Goal: Task Accomplishment & Management: Manage account settings

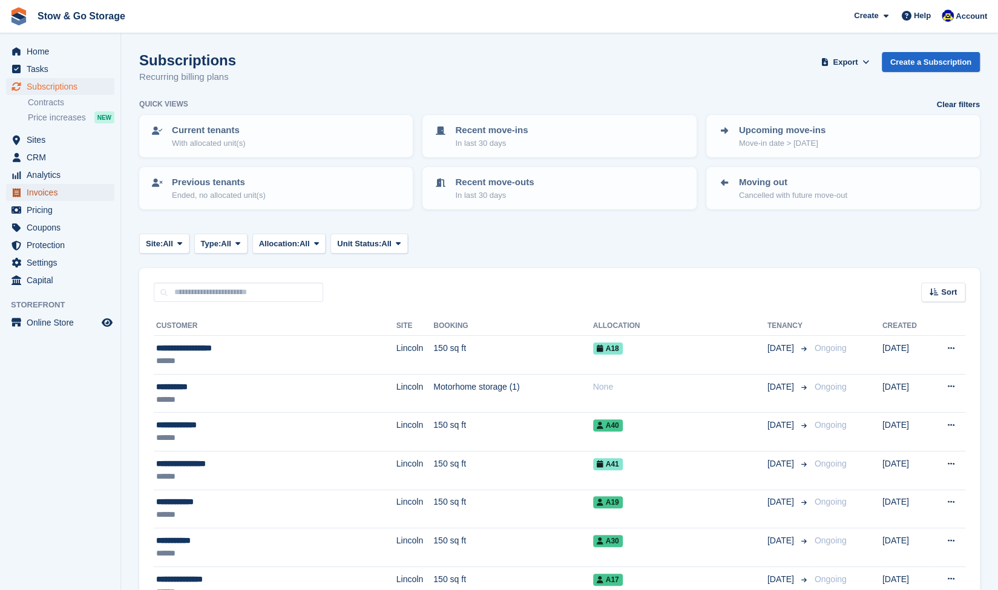
click at [58, 184] on span "Invoices" at bounding box center [63, 192] width 73 height 17
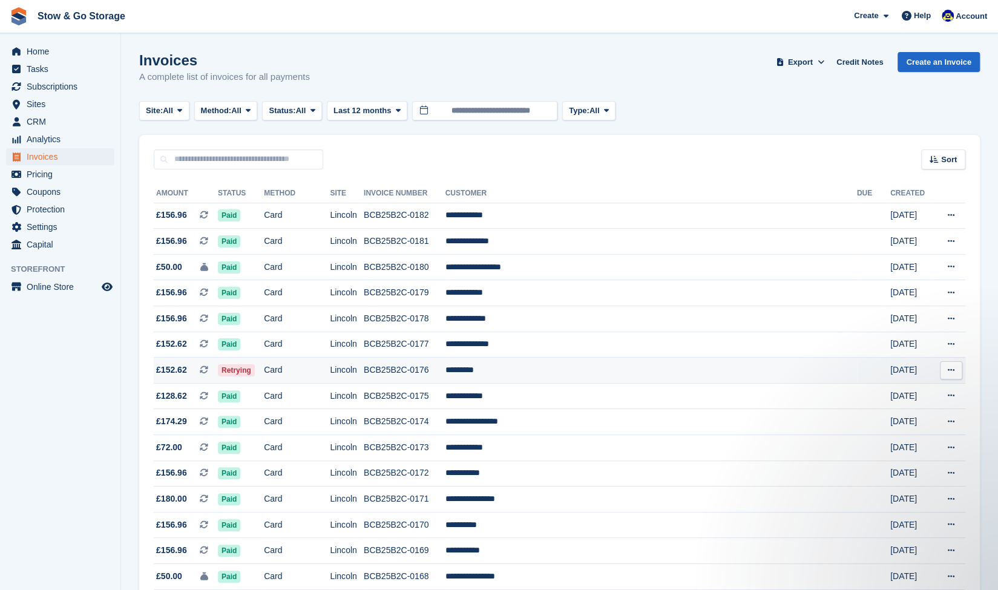
click at [264, 367] on td "Retrying" at bounding box center [241, 371] width 46 height 26
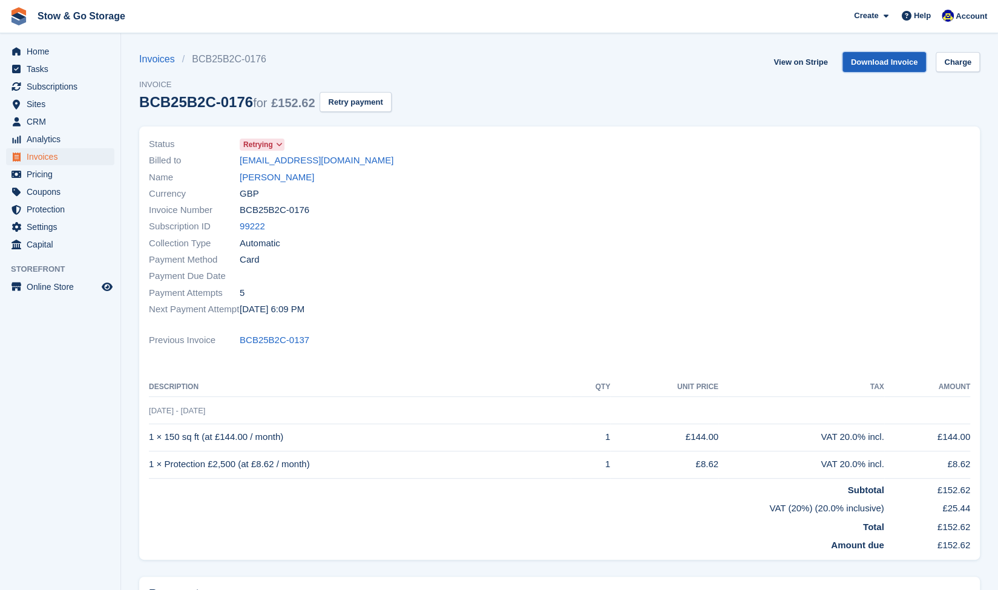
click at [888, 68] on link "Download Invoice" at bounding box center [885, 62] width 84 height 20
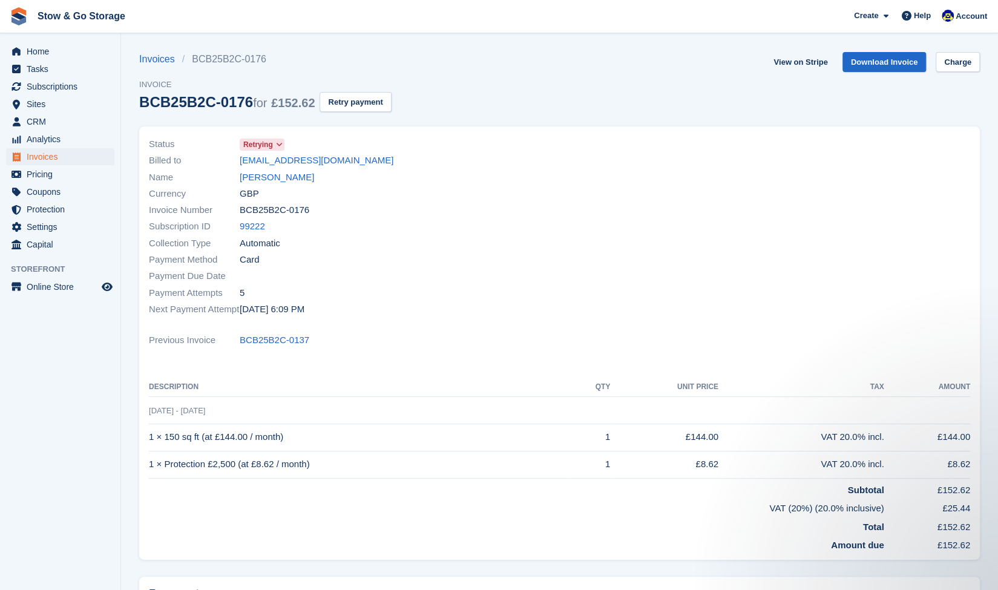
click at [929, 131] on div at bounding box center [769, 227] width 418 height 196
click at [321, 164] on link "awajagne989@gmail.com" at bounding box center [317, 161] width 154 height 14
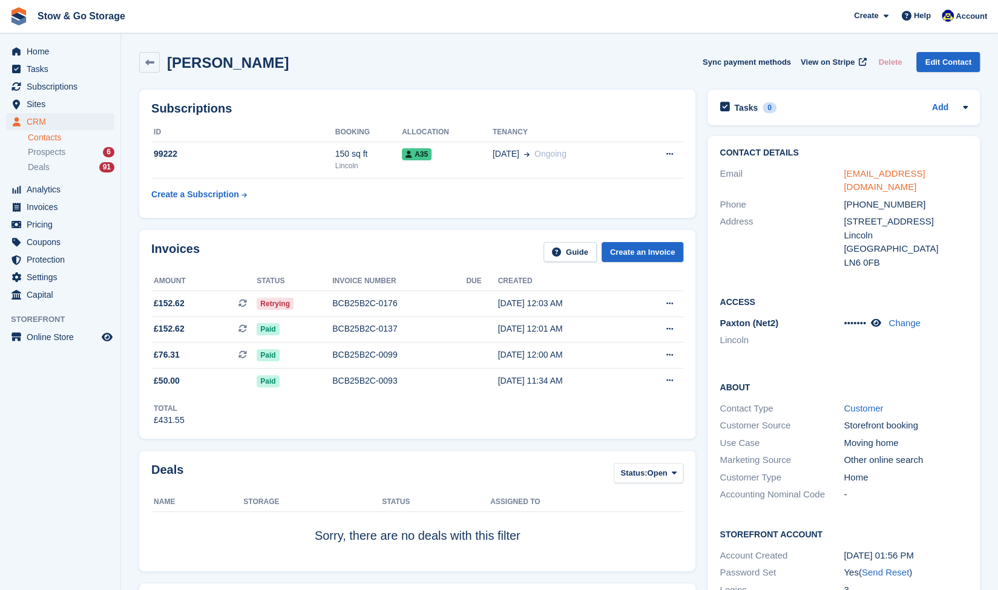
click at [857, 171] on link "awajagne989@gmail.com" at bounding box center [884, 180] width 81 height 24
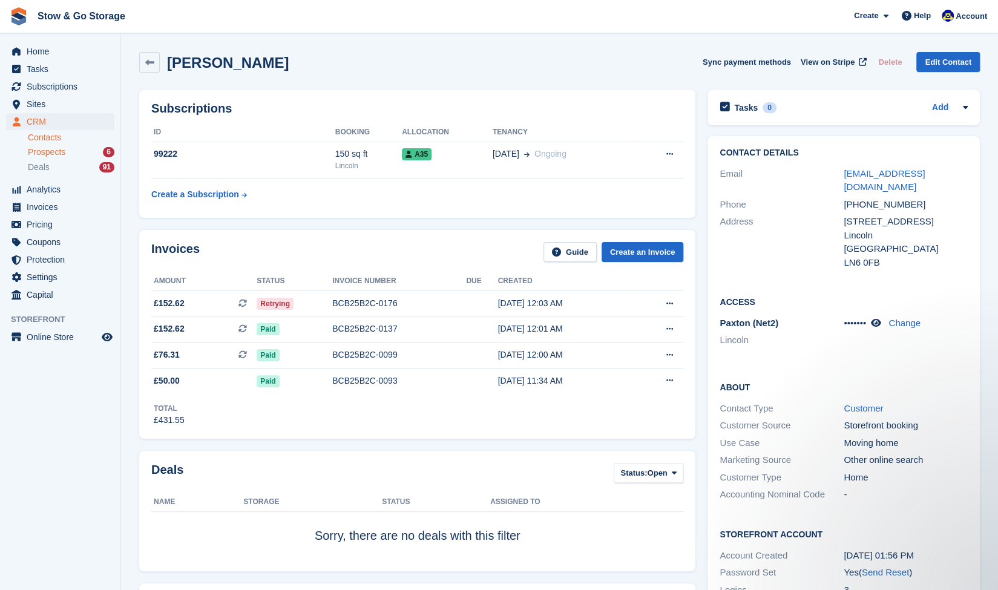
click at [65, 150] on div "Prospects 6" at bounding box center [71, 152] width 87 height 12
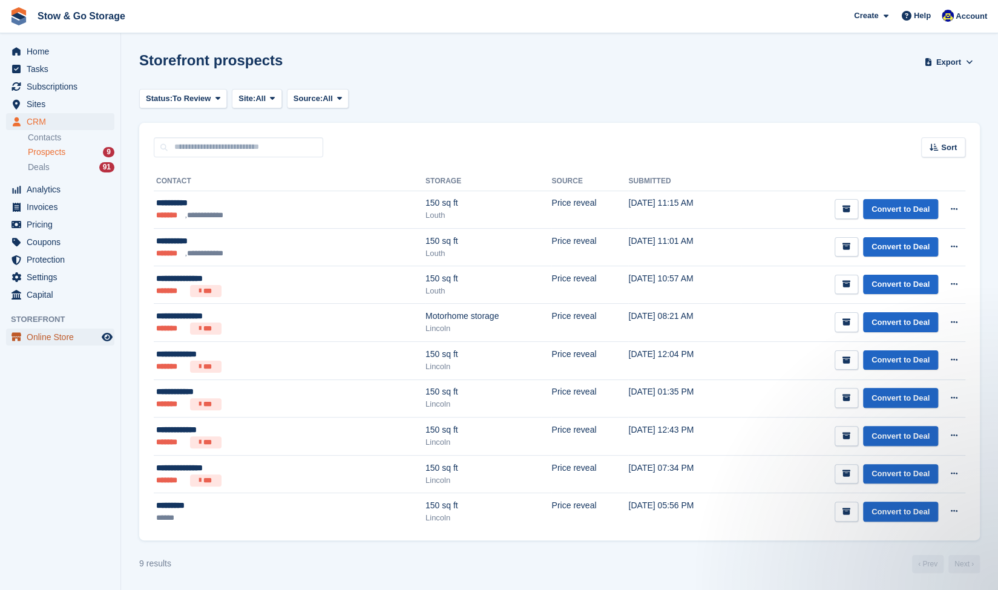
click at [58, 335] on span "Online Store" at bounding box center [63, 337] width 73 height 17
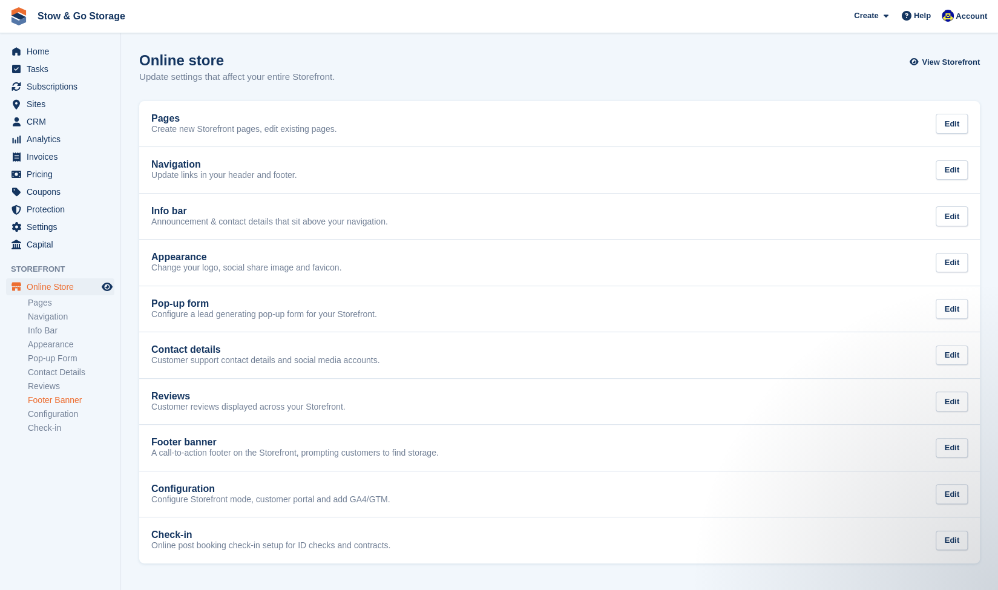
click at [74, 403] on link "Footer Banner" at bounding box center [71, 401] width 87 height 12
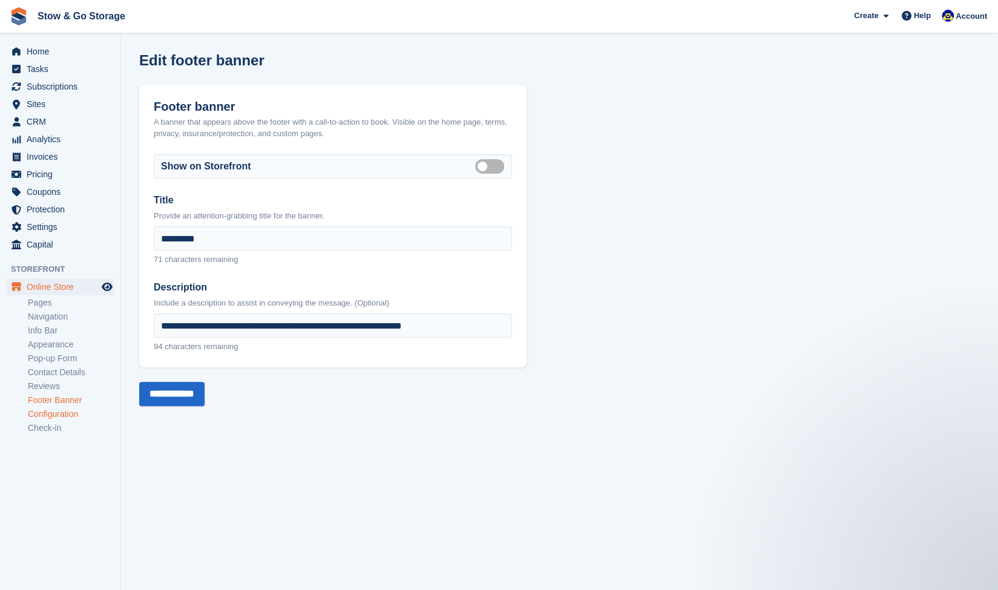
click at [64, 413] on link "Configuration" at bounding box center [71, 415] width 87 height 12
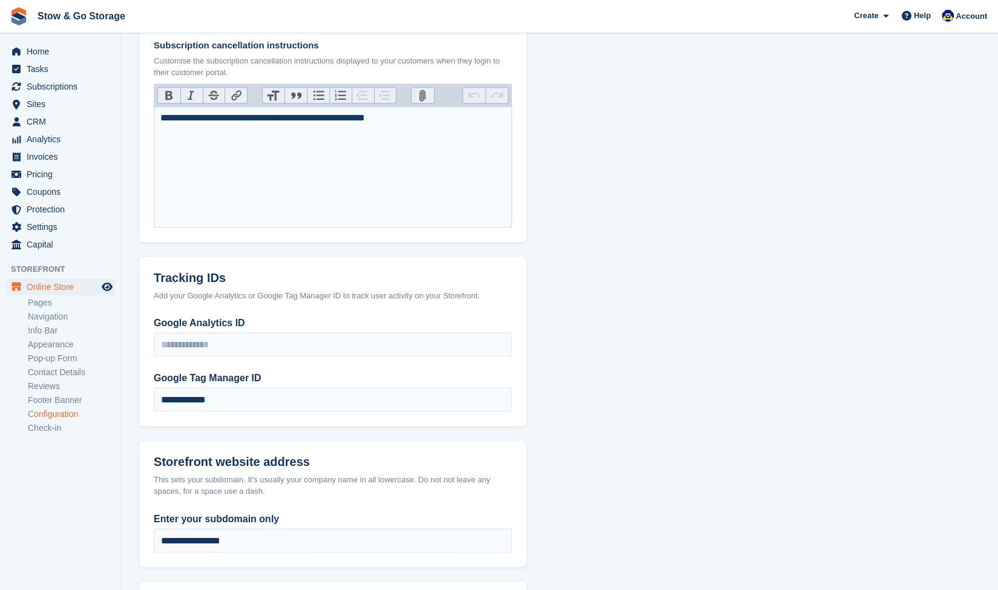
scroll to position [377, 0]
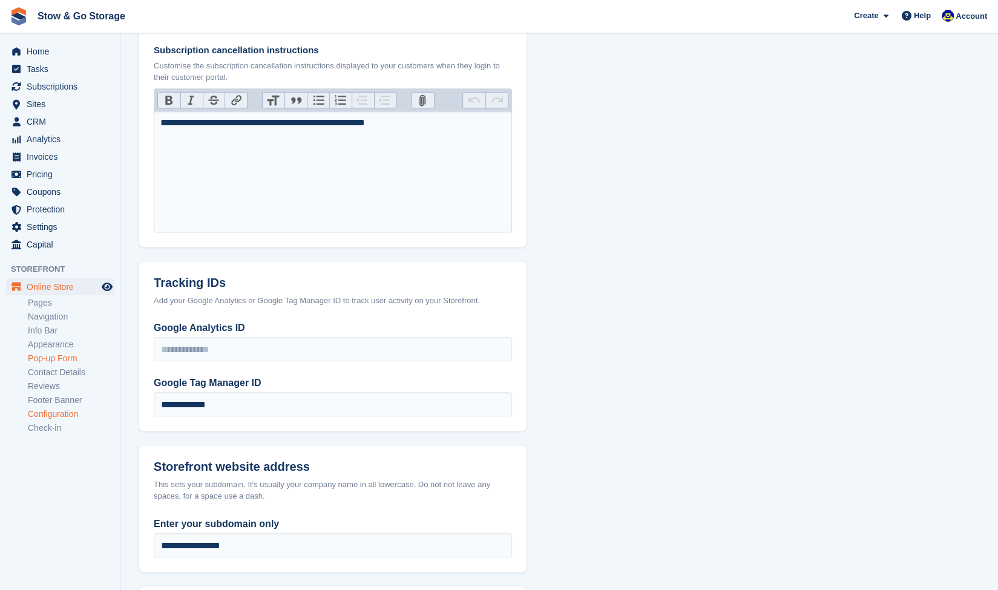
click at [76, 357] on link "Pop-up Form" at bounding box center [71, 359] width 87 height 12
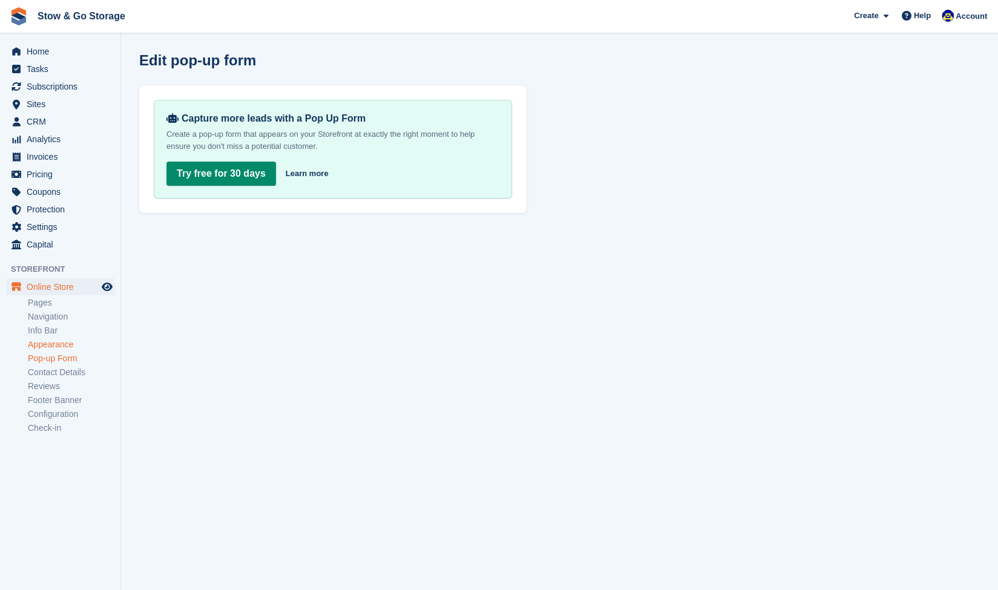
click at [61, 344] on link "Appearance" at bounding box center [71, 345] width 87 height 12
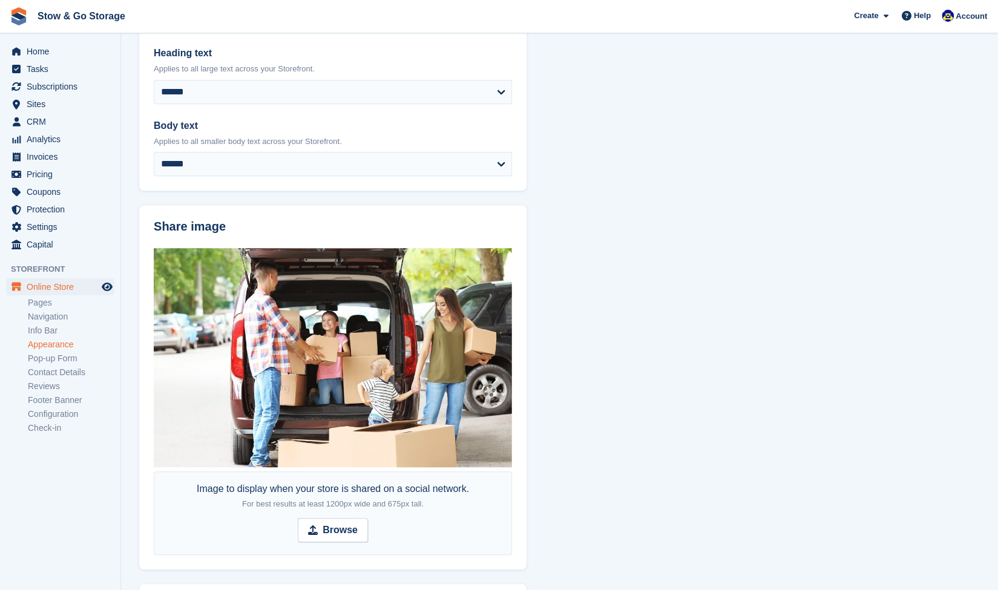
scroll to position [639, 0]
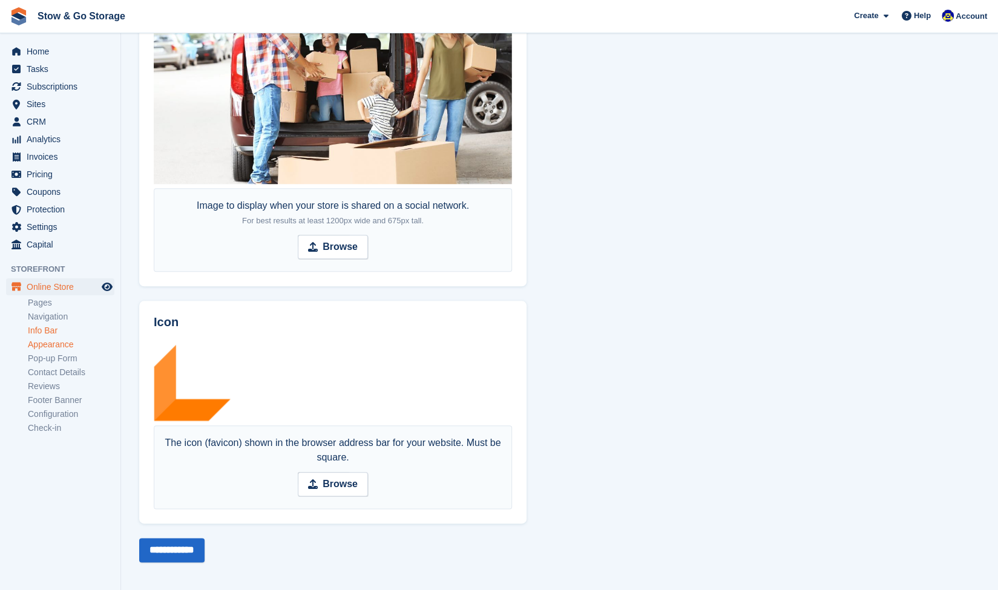
click at [51, 329] on link "Info Bar" at bounding box center [71, 331] width 87 height 12
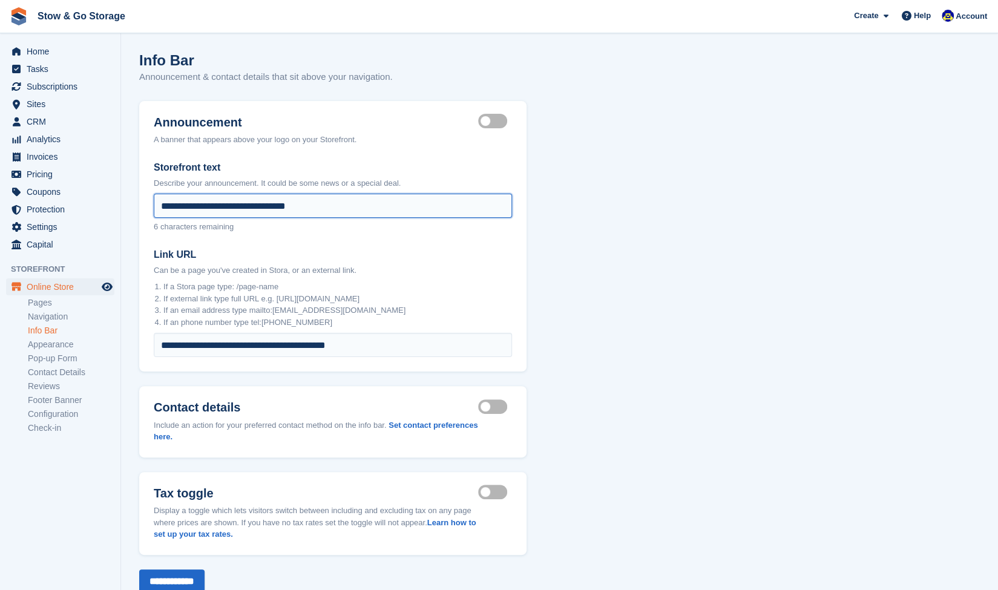
click at [337, 204] on input "**********" at bounding box center [333, 206] width 358 height 24
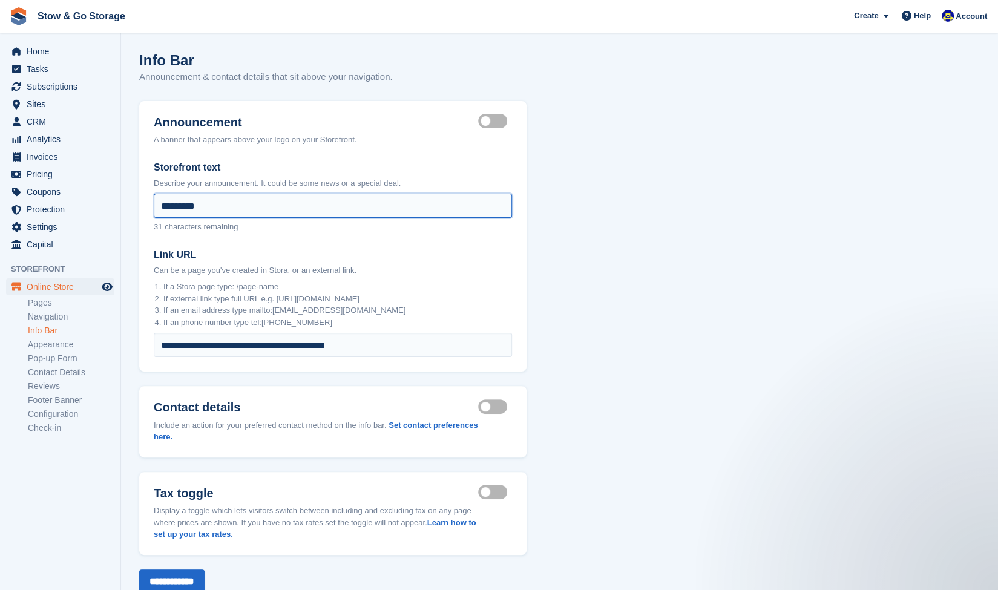
scroll to position [36, 0]
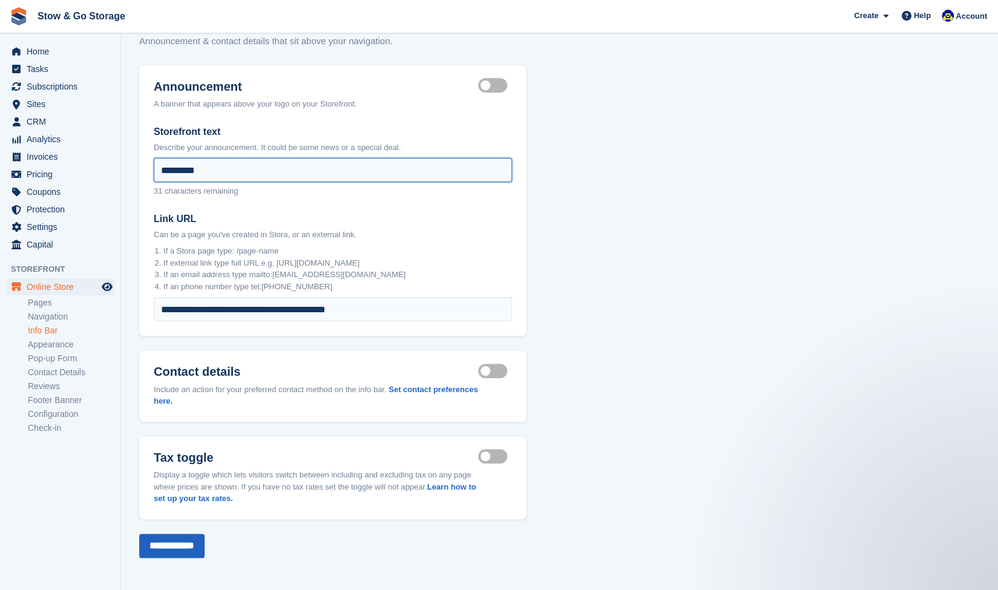
type input "*********"
click at [189, 538] on input "**********" at bounding box center [171, 546] width 65 height 24
